Goal: Communication & Community: Answer question/provide support

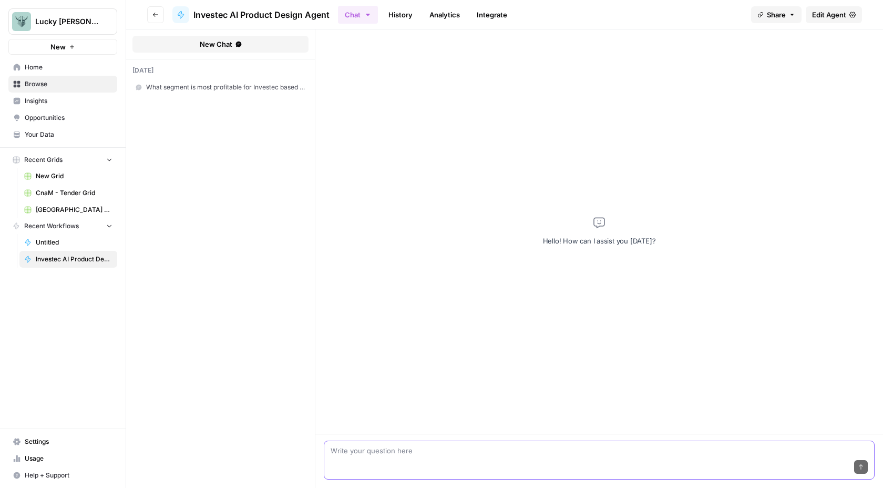
click at [355, 454] on textarea at bounding box center [599, 450] width 537 height 11
click at [386, 449] on textarea at bounding box center [599, 450] width 537 height 11
type textarea "I"
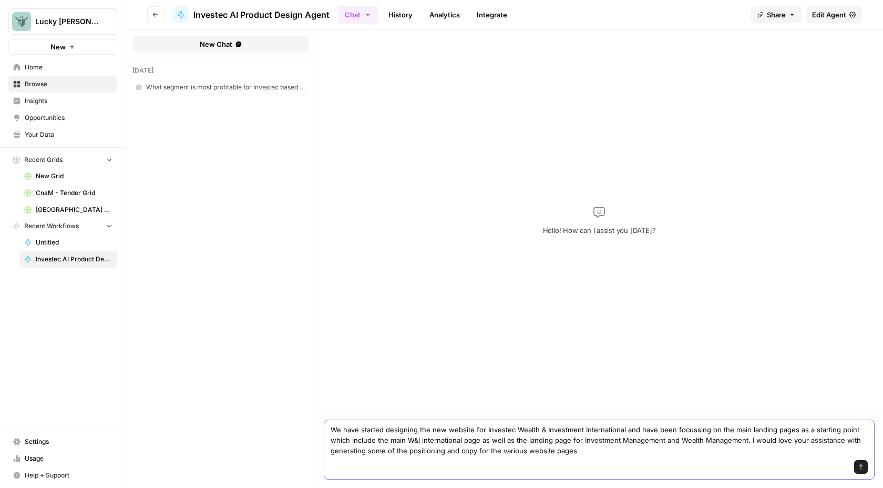
type textarea "We have started designing the new website for Investec Wealth & Investment Inte…"
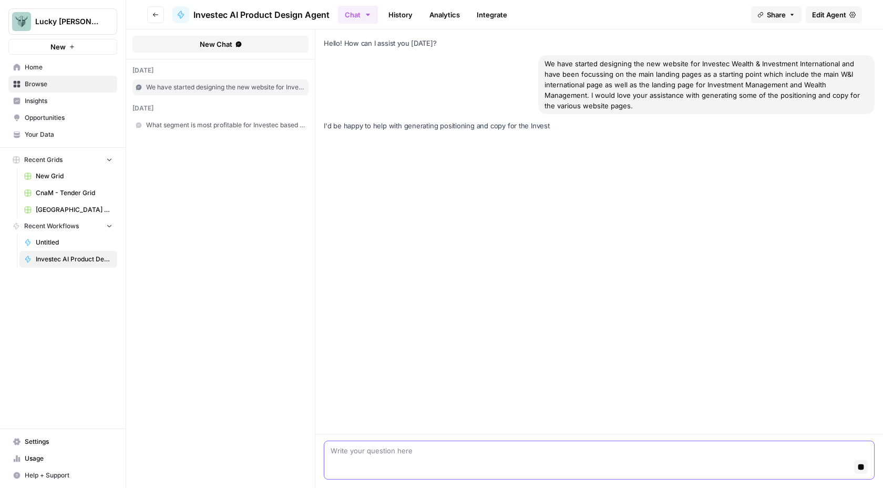
click at [378, 451] on textarea at bounding box center [599, 450] width 537 height 11
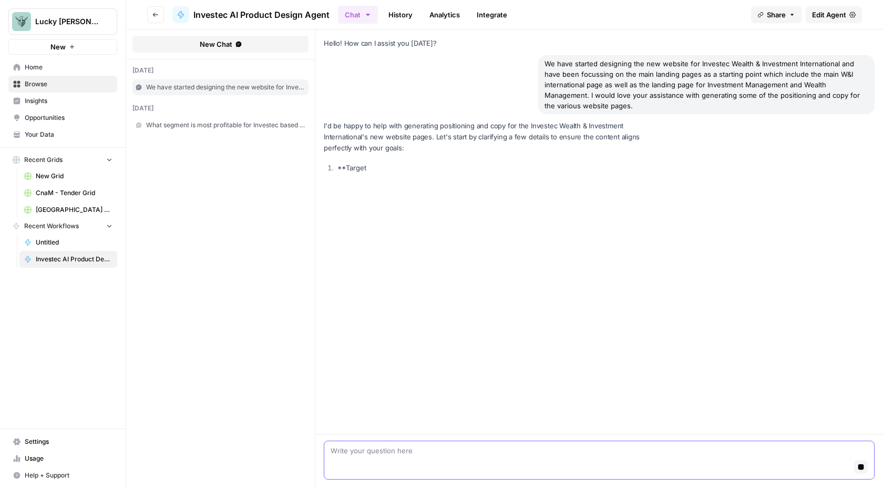
click at [378, 451] on textarea at bounding box center [599, 450] width 537 height 11
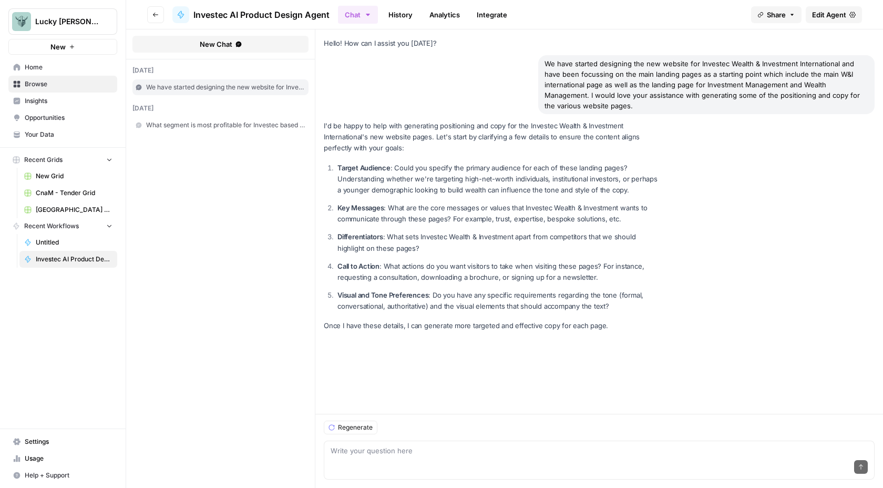
click at [341, 460] on div "Send" at bounding box center [599, 467] width 537 height 23
type textarea "L"
click at [657, 450] on textarea "Let's start with the W&I International landing page which needs to include the …" at bounding box center [599, 450] width 537 height 11
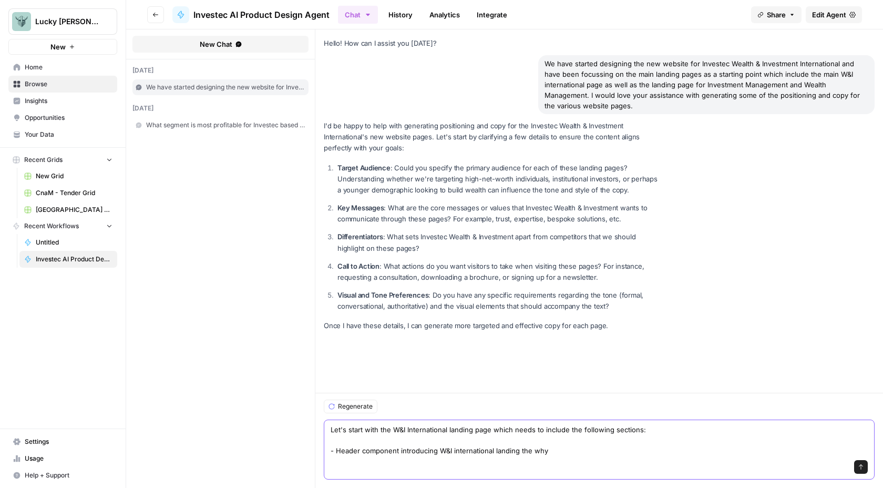
type textarea "Let's start with the W&I International landing page which needs to include the …"
click at [565, 451] on textarea "Let's start with the W&I International landing page which needs to include the …" at bounding box center [599, 440] width 537 height 32
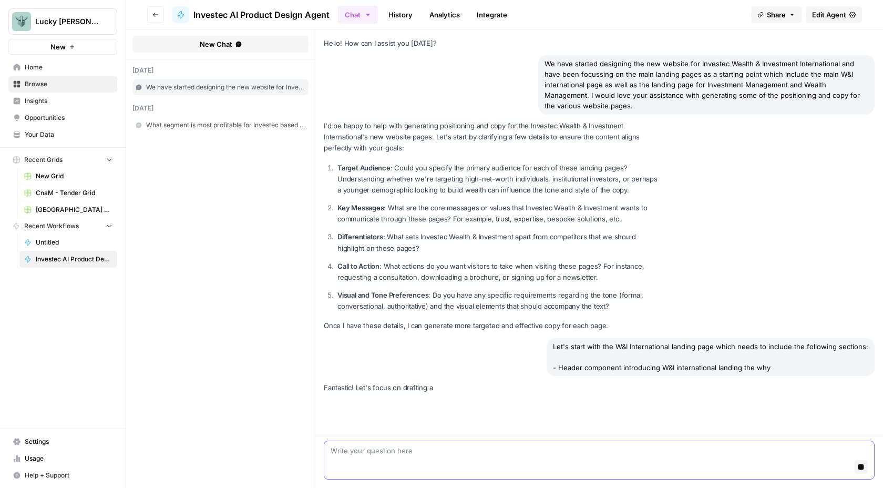
click at [564, 449] on textarea at bounding box center [599, 450] width 537 height 11
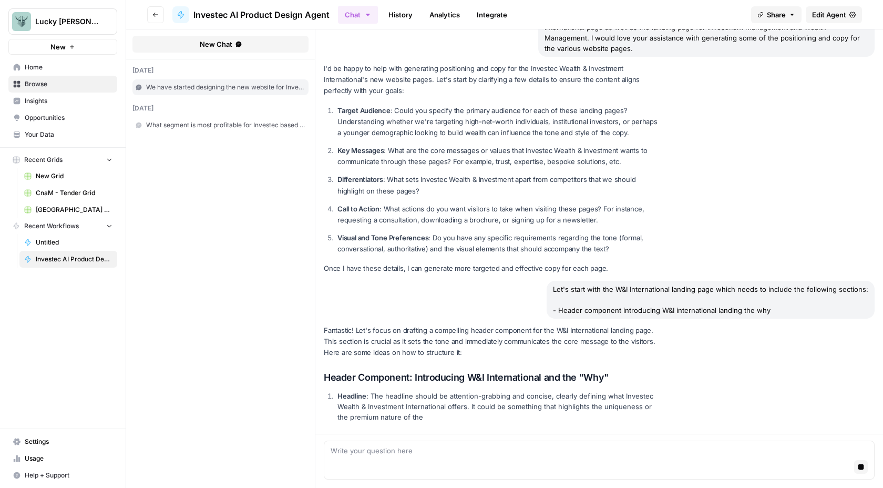
click at [827, 300] on div "Hello! How can I assist you [DATE]? We have started designing the new website f…" at bounding box center [600, 203] width 568 height 462
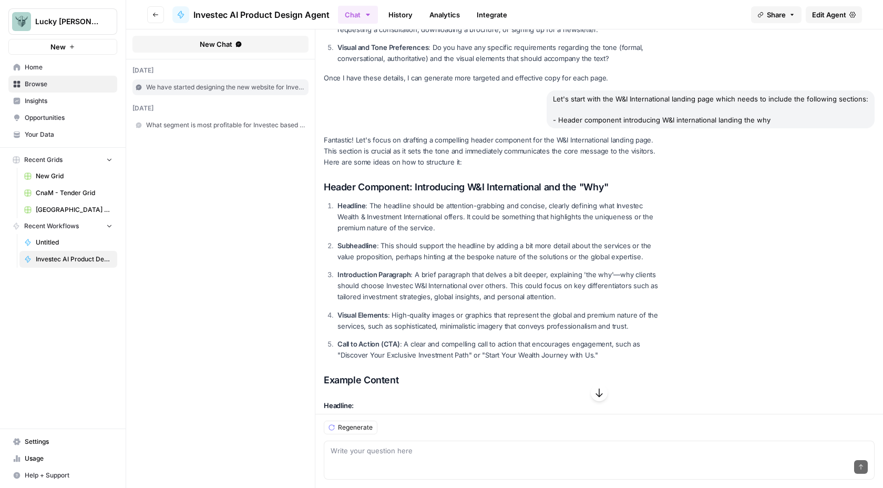
scroll to position [246, 0]
click at [768, 102] on div "Let's start with the W&I International landing page which needs to include the …" at bounding box center [711, 112] width 328 height 38
click at [774, 93] on div "Let's start with the W&I International landing page which needs to include the …" at bounding box center [711, 112] width 328 height 38
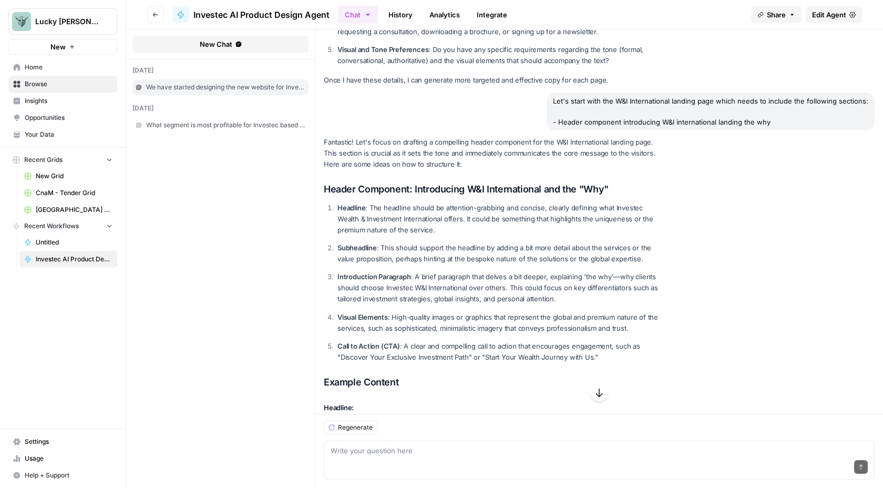
click at [774, 93] on div "Let's start with the W&I International landing page which needs to include the …" at bounding box center [711, 112] width 328 height 38
click at [787, 99] on div "Let's start with the W&I International landing page which needs to include the …" at bounding box center [711, 112] width 328 height 38
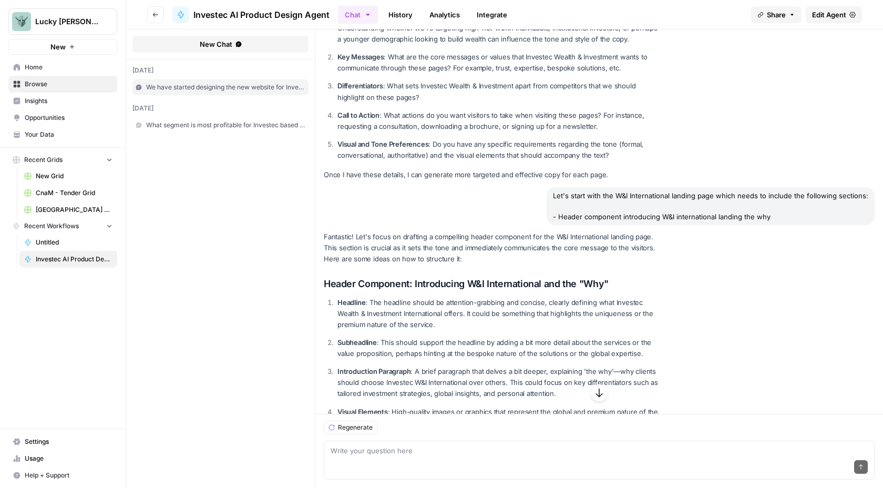
scroll to position [150, 0]
drag, startPoint x: 776, startPoint y: 207, endPoint x: 544, endPoint y: 184, distance: 233.0
click at [544, 188] on div "Let's start with the W&I International landing page which needs to include the …" at bounding box center [599, 207] width 551 height 38
copy div "Let's start with the W&I International landing page which needs to include the …"
click at [656, 212] on div "Let's start with the W&I International landing page which needs to include the …" at bounding box center [711, 207] width 328 height 38
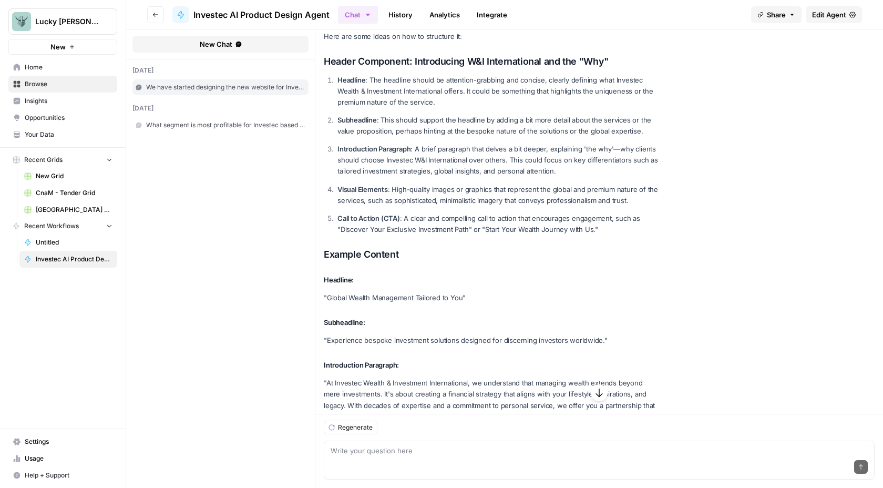
scroll to position [599, 0]
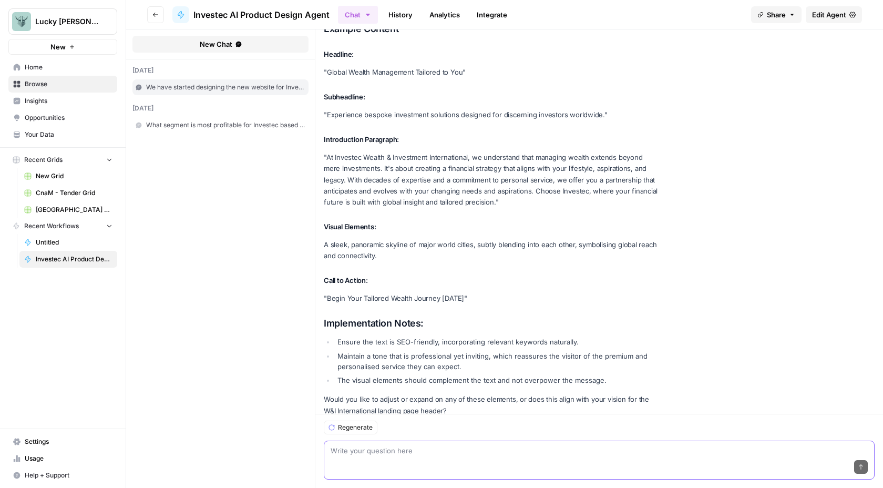
click at [368, 449] on textarea at bounding box center [599, 450] width 537 height 11
paste textarea "Let's start with the W&I International landing page which needs to include the …"
type textarea "Let's start with the W&I International landing page which needs to include the …"
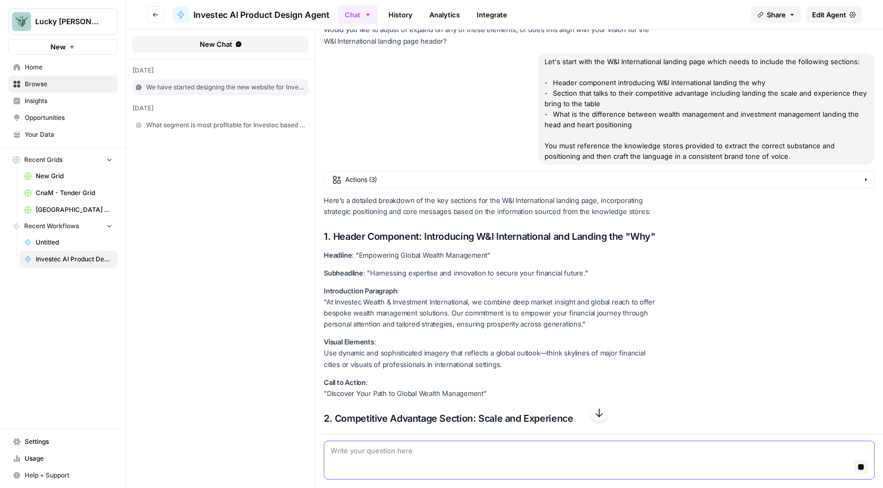
scroll to position [964, 0]
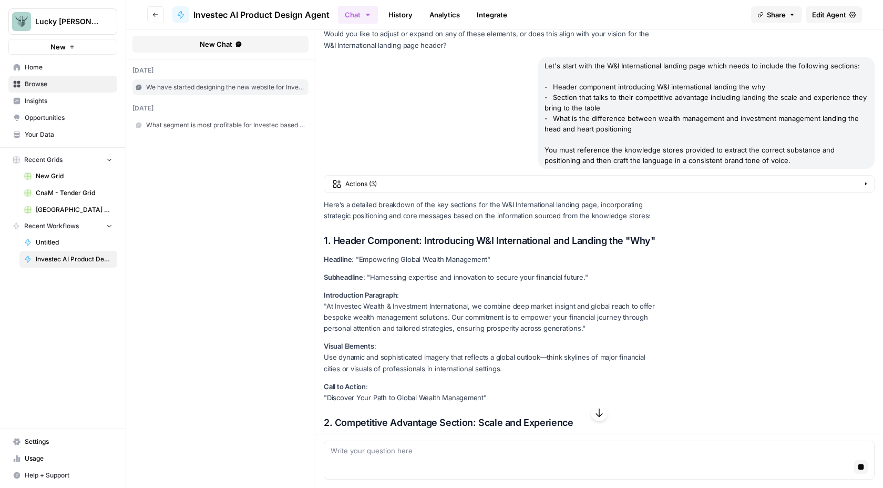
click at [490, 381] on p "Call to Action : "Discover Your Path to Global Wealth Management"" at bounding box center [492, 392] width 337 height 22
drag, startPoint x: 490, startPoint y: 386, endPoint x: 323, endPoint y: 248, distance: 216.2
copy div "Headline : "Empowering Global Wealth Management" Subheadline : "Harnessing expe…"
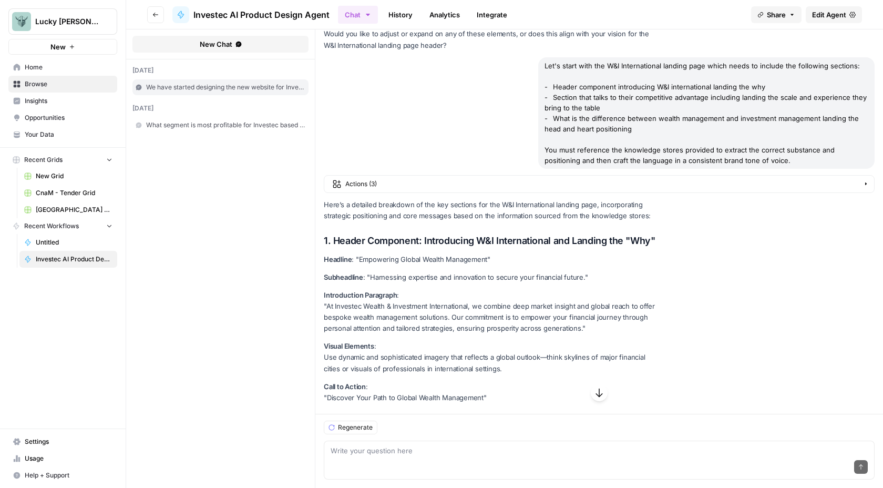
click at [444, 272] on p "Subheadline : "Harnessing expertise and innovation to secure your financial fut…" at bounding box center [492, 277] width 337 height 11
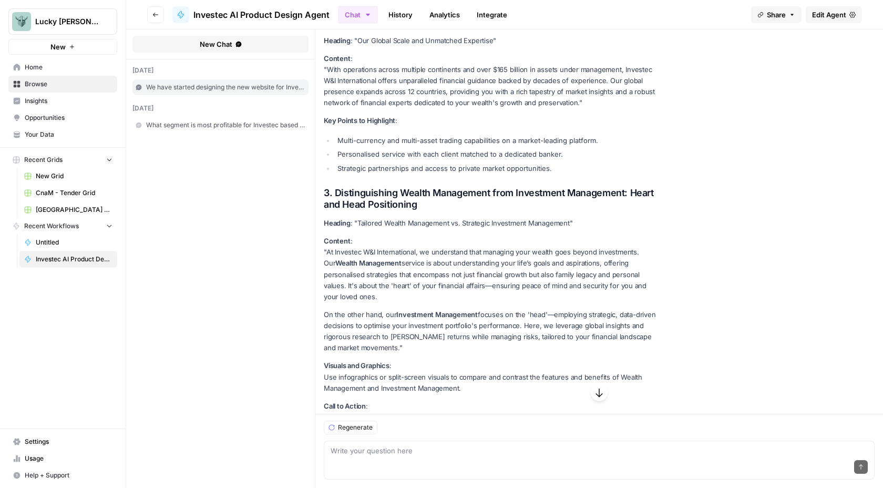
scroll to position [1390, 0]
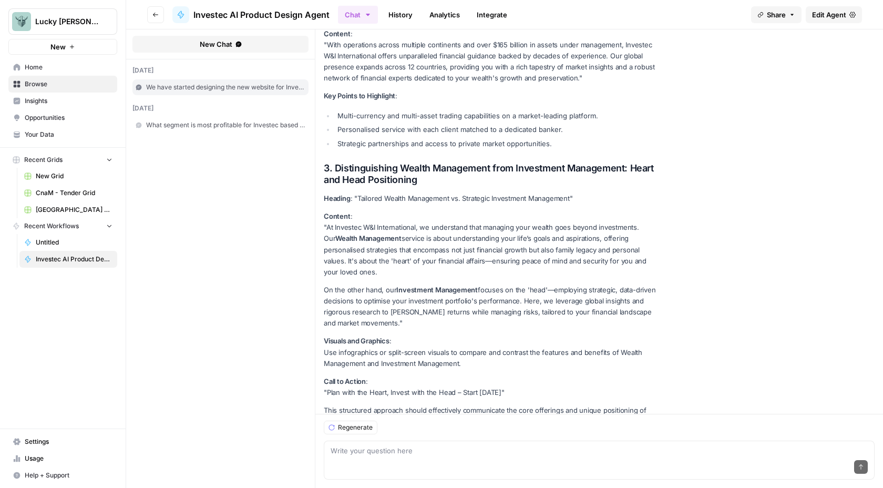
click at [605, 405] on p "This structured approach should effectively communicate the core offerings and …" at bounding box center [492, 416] width 337 height 22
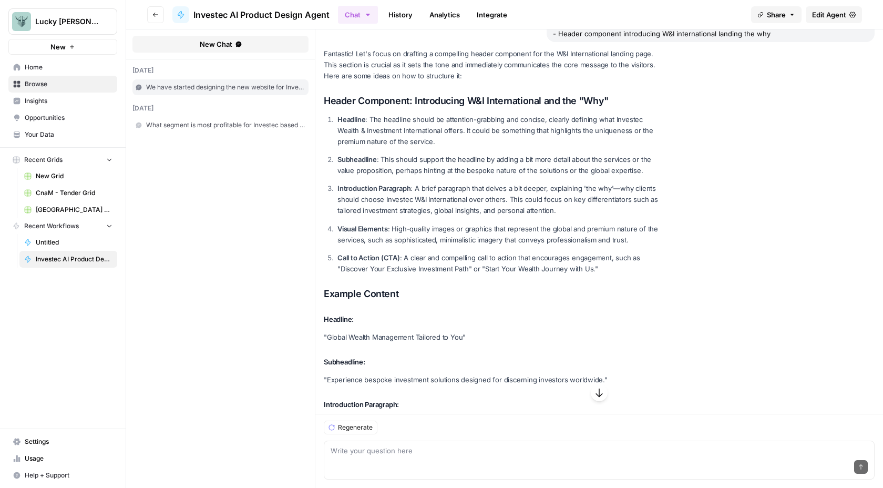
scroll to position [322, 0]
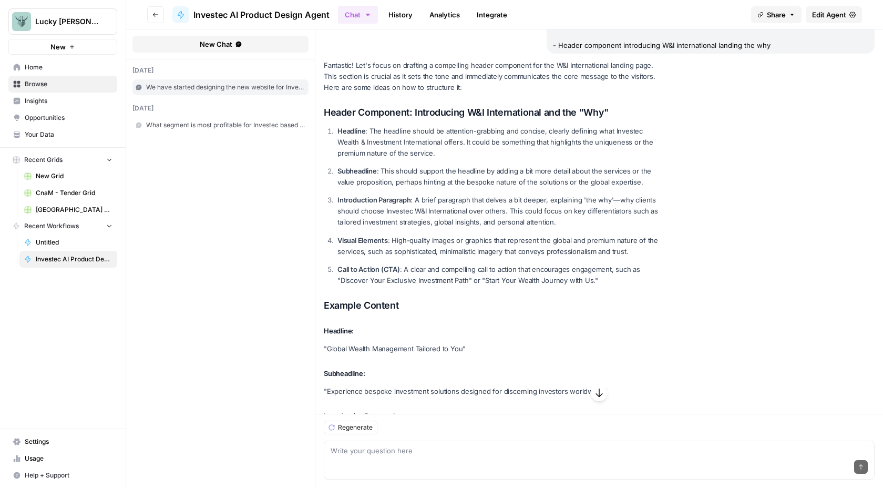
drag, startPoint x: 601, startPoint y: 401, endPoint x: 353, endPoint y: 374, distance: 248.6
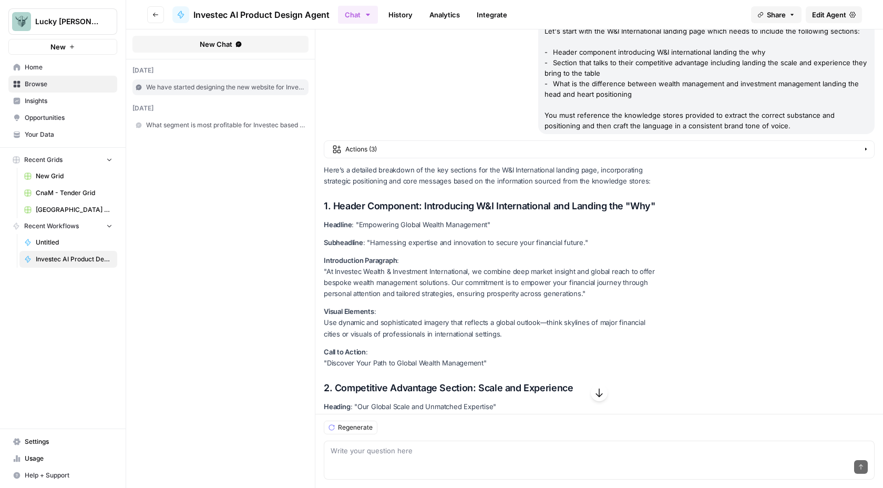
scroll to position [995, 0]
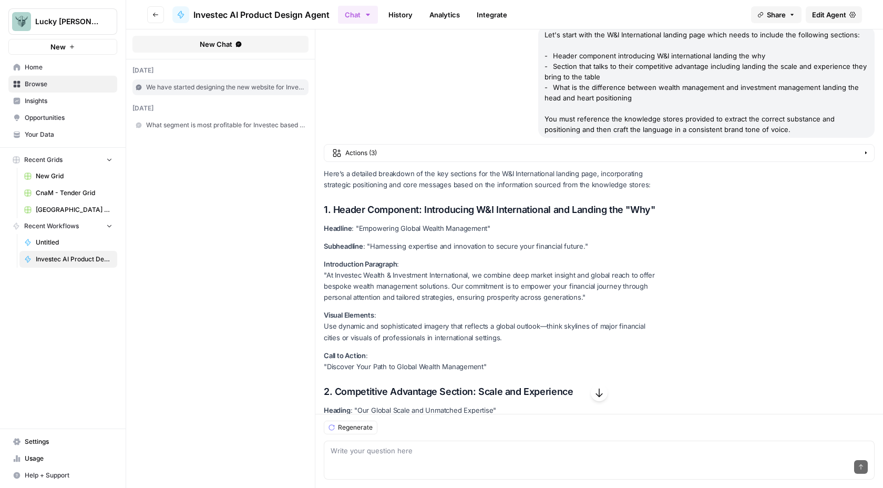
click at [489, 350] on p "Call to Action : "Discover Your Path to Global Wealth Management"" at bounding box center [492, 361] width 337 height 22
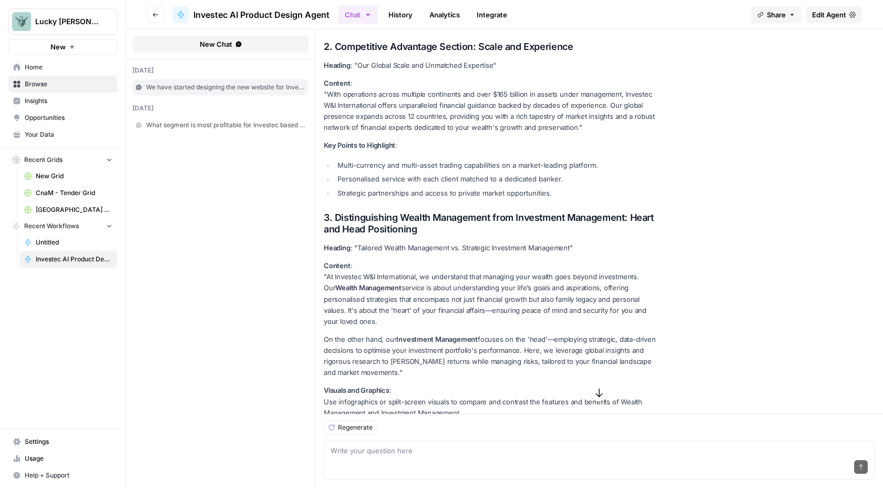
scroll to position [1390, 0]
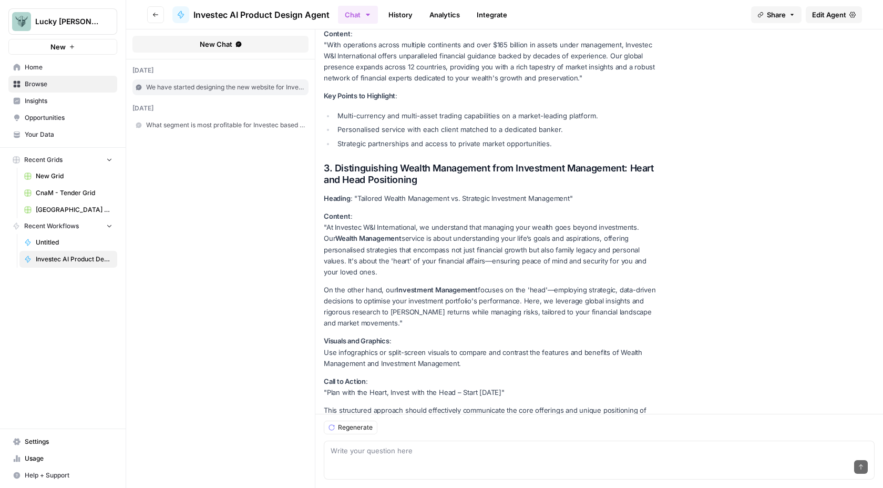
drag, startPoint x: 322, startPoint y: 196, endPoint x: 585, endPoint y: 373, distance: 316.6
copy div "1. Loremi Dolorsita: Consectetur A&E Seddoeiusmodt inc Utlabor etd "Mag" Aliqua…"
click at [353, 451] on textarea at bounding box center [599, 450] width 537 height 11
drag, startPoint x: 379, startPoint y: 454, endPoint x: 289, endPoint y: 439, distance: 91.6
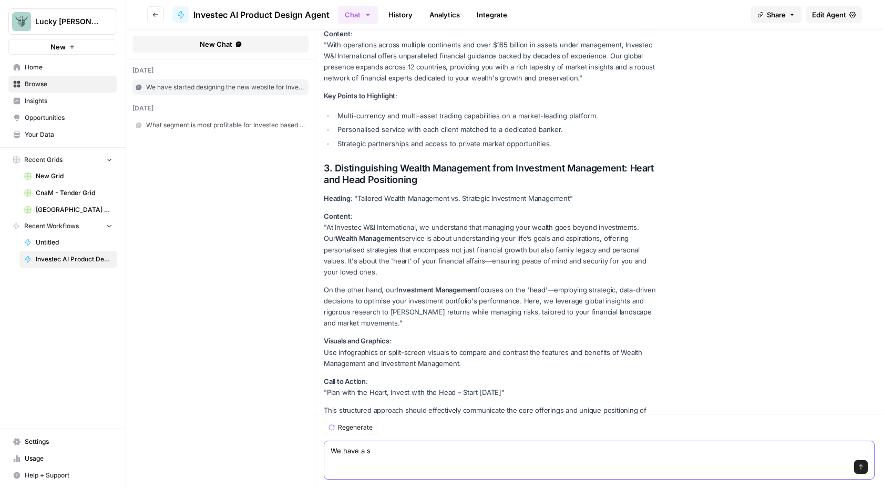
click at [289, 439] on form "New Chat [DATE] We have started designing the new website for Investec Wealth &…" at bounding box center [504, 258] width 757 height 459
type textarea "t"
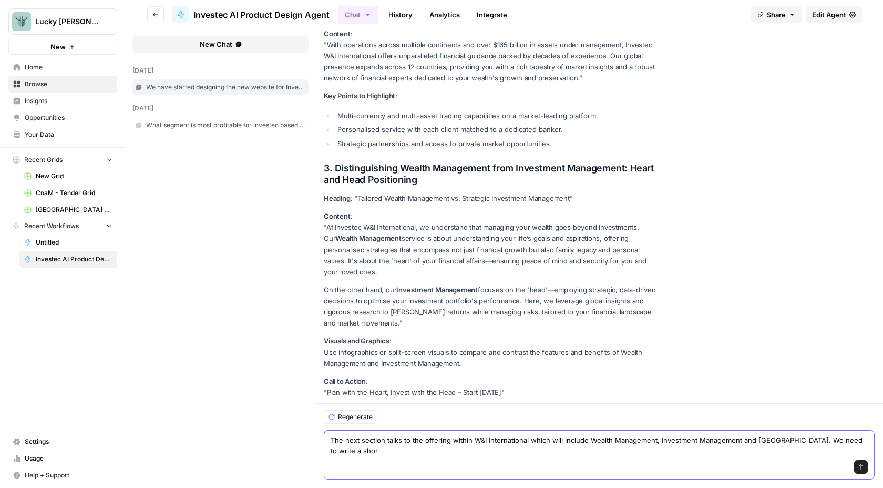
scroll to position [1400, 0]
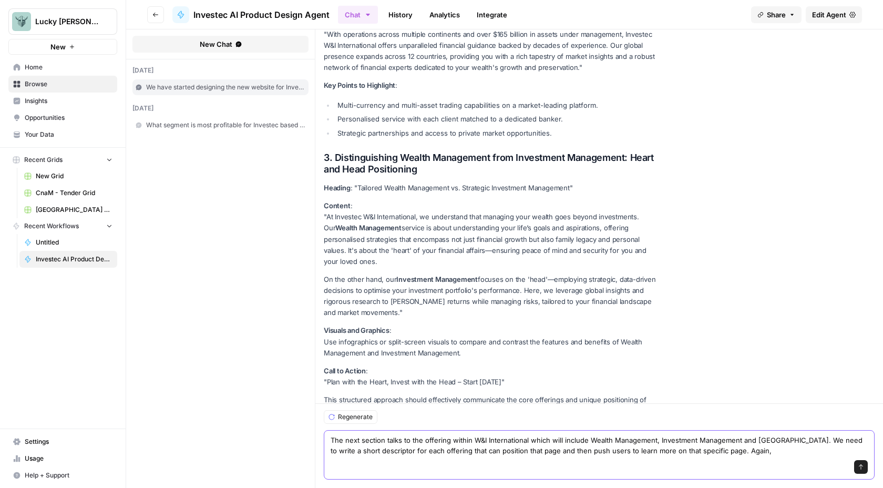
paste textarea "You must reference the knowledge stores provided to extract the correct substan…"
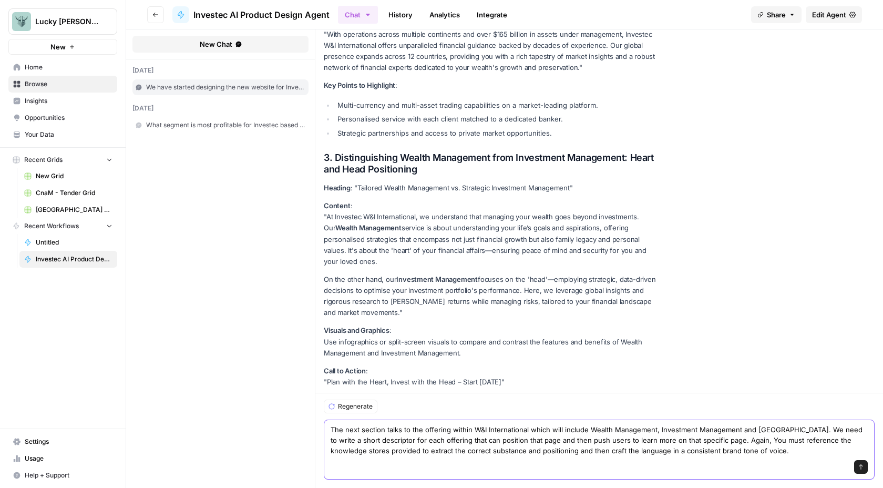
scroll to position [1411, 0]
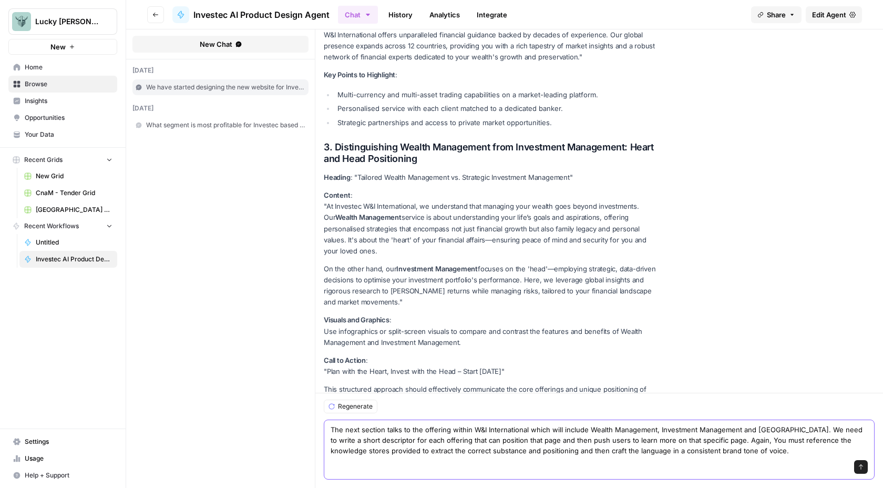
click at [739, 439] on textarea "The next section talks to the offering within W&I International which will incl…" at bounding box center [599, 440] width 537 height 32
type textarea "The next section talks to the offering within W&I International which will incl…"
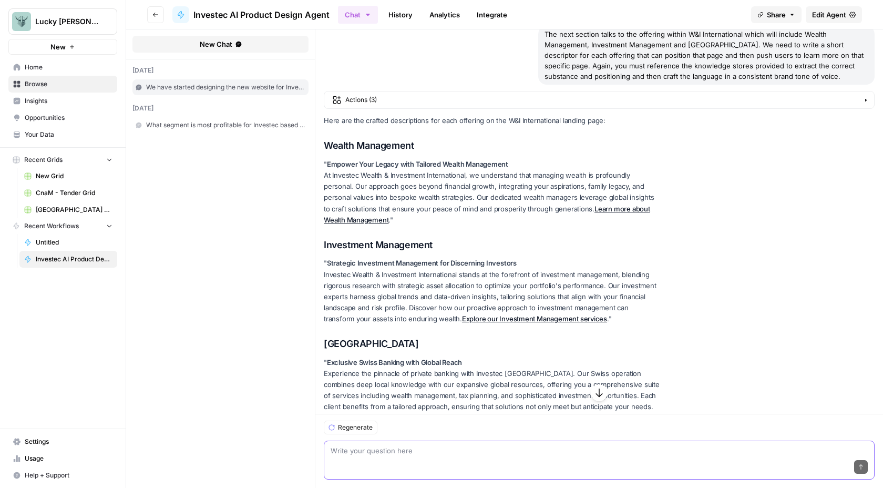
scroll to position [1812, 0]
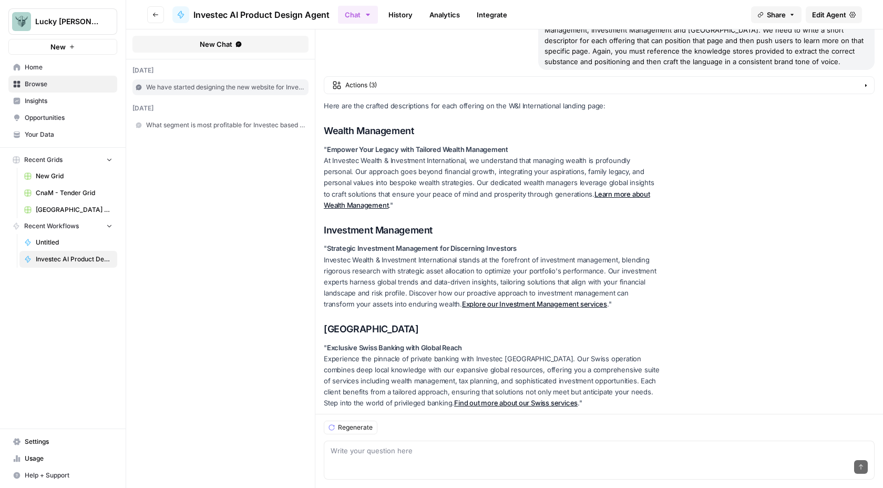
drag, startPoint x: 536, startPoint y: 371, endPoint x: 323, endPoint y: 113, distance: 334.7
copy div "Wealth Management " Empower Your Legacy with Tailored Wealth Management At Inve…"
click at [343, 457] on div "Send" at bounding box center [599, 467] width 537 height 23
paste textarea "The next page we going to focus on is the Investment Management landing page wh…"
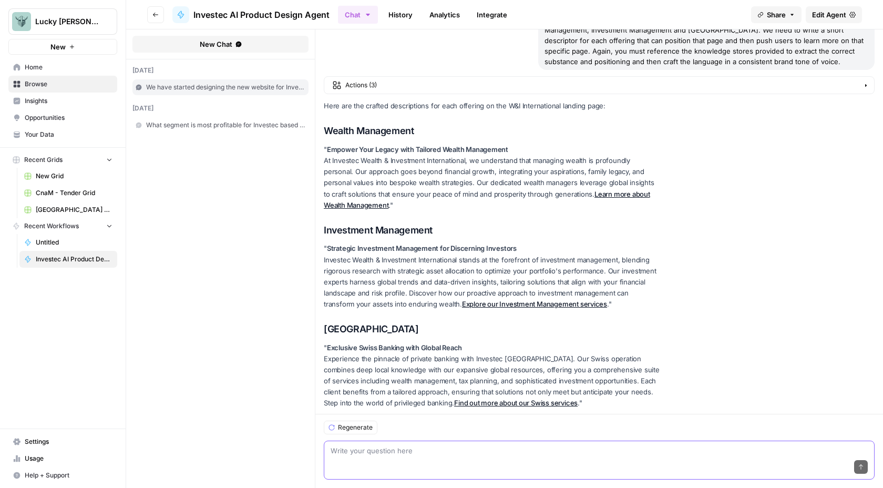
type textarea "The next page we going to focus on is the Investment Management landing page wh…"
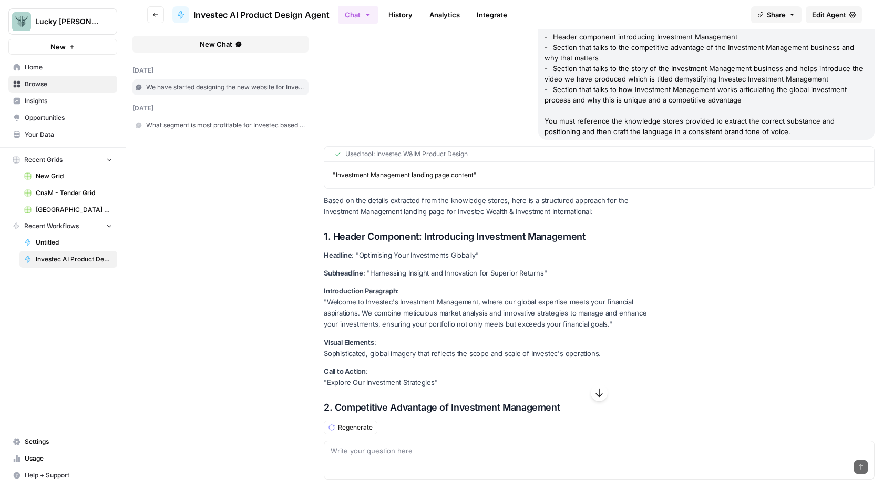
scroll to position [2259, 0]
drag, startPoint x: 550, startPoint y: 358, endPoint x: 316, endPoint y: 207, distance: 278.6
copy div "1. Header Component: Introducing Investment Management Headline : "Optimising Y…"
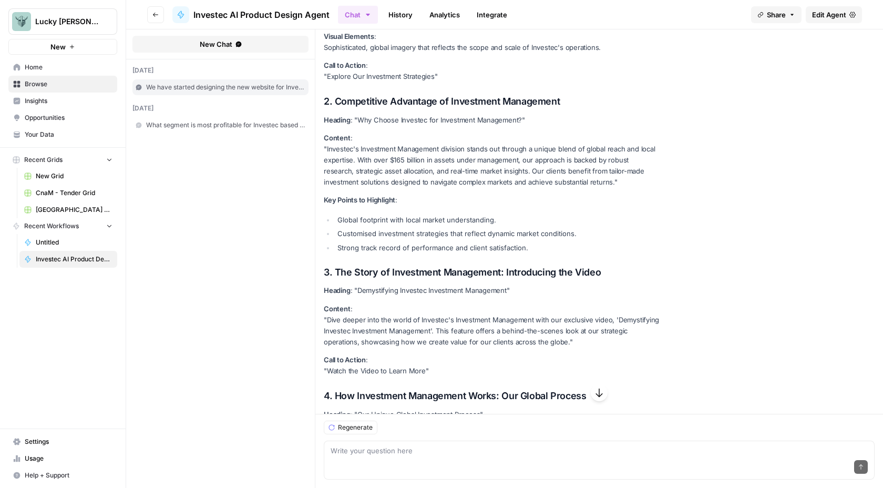
scroll to position [2728, 0]
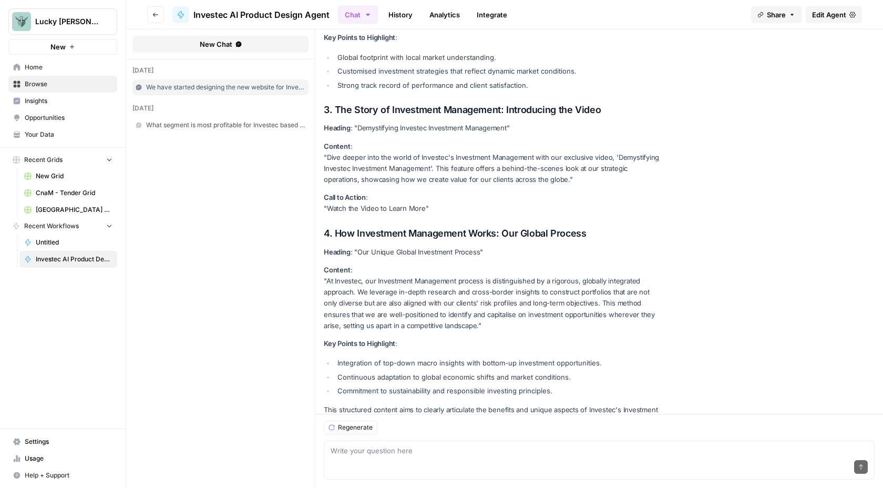
click at [349, 456] on div "Send" at bounding box center [599, 467] width 537 height 23
